Goal: Information Seeking & Learning: Learn about a topic

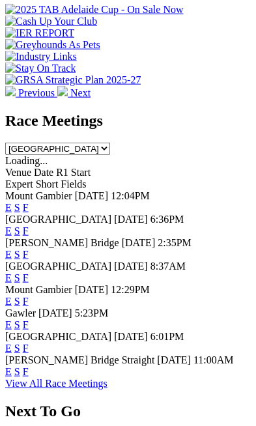
scroll to position [629, 0]
click at [29, 296] on link "F" at bounding box center [26, 301] width 6 height 11
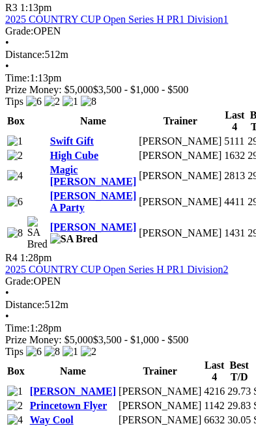
scroll to position [1480, 0]
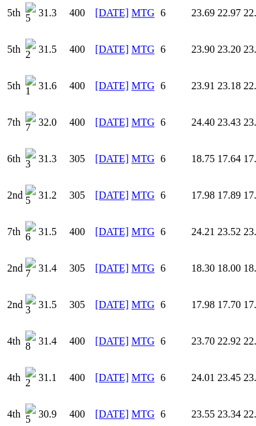
scroll to position [1435, 0]
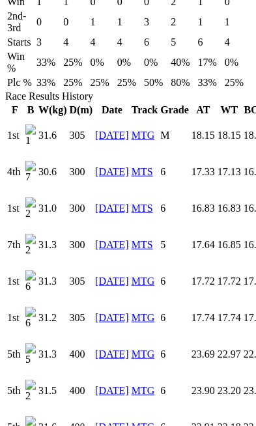
scroll to position [1088, 0]
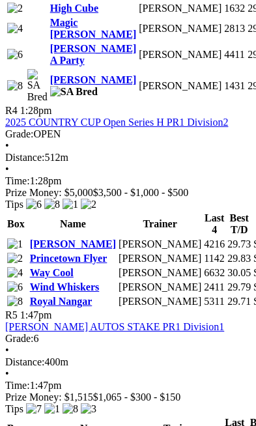
scroll to position [1624, 7]
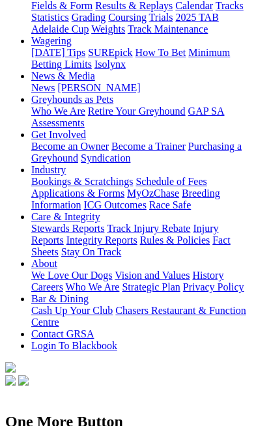
scroll to position [147, 0]
